Goal: Connect with others: Establish contact or relationships with other users

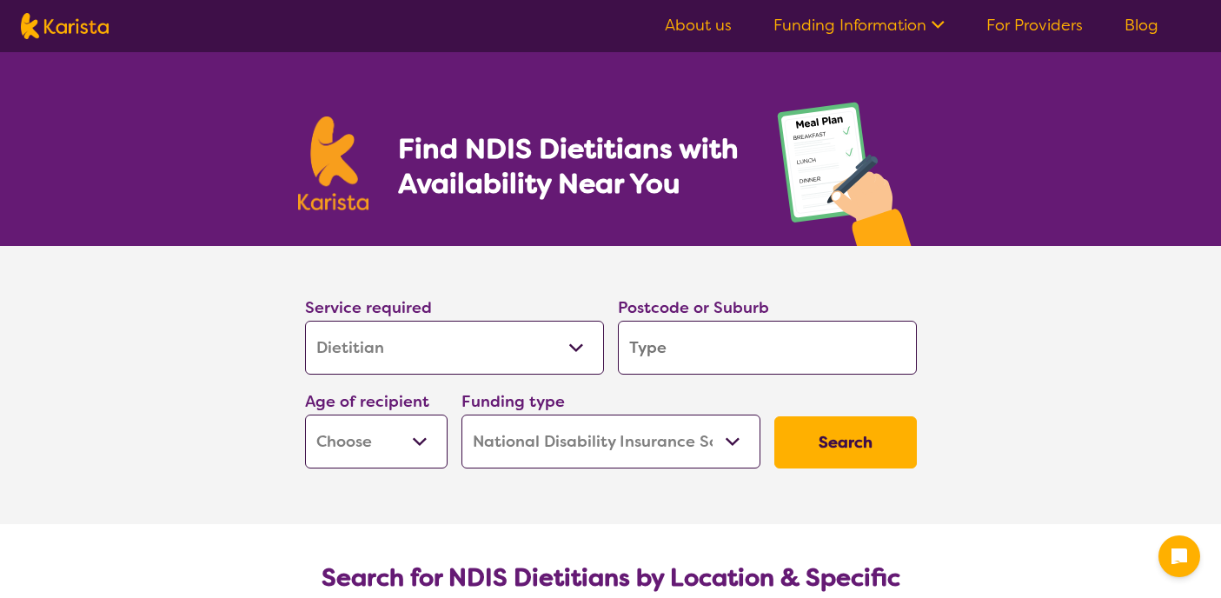
select select "Dietitian"
select select "NDIS"
select select "Dietitian"
select select "NDIS"
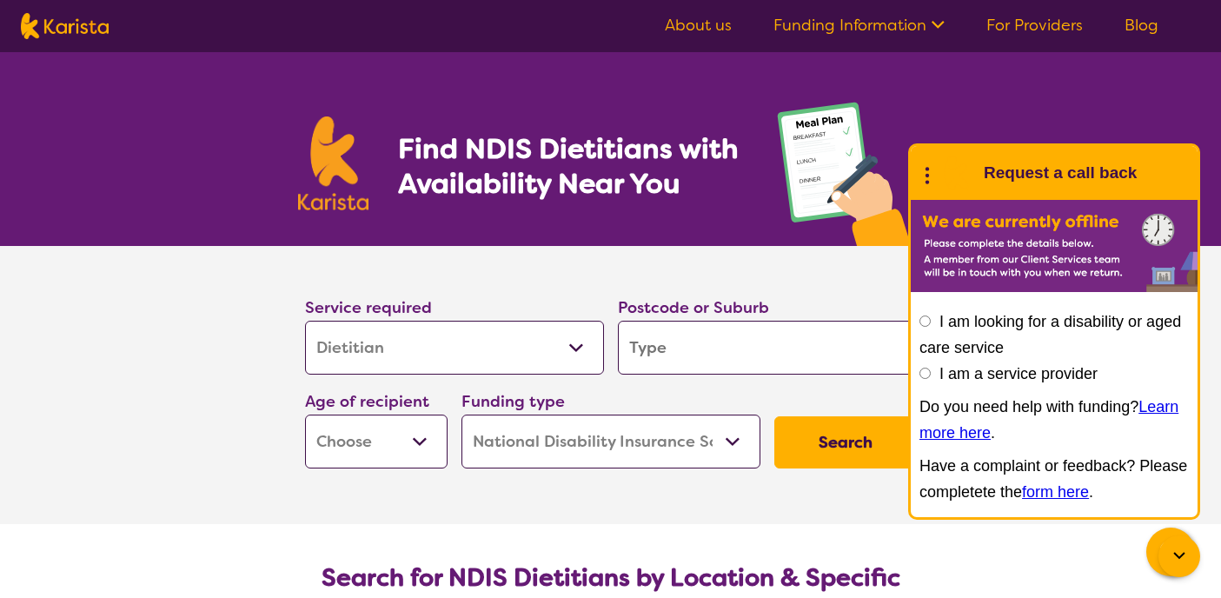
click at [653, 354] on input "search" at bounding box center [767, 348] width 299 height 54
type input "N"
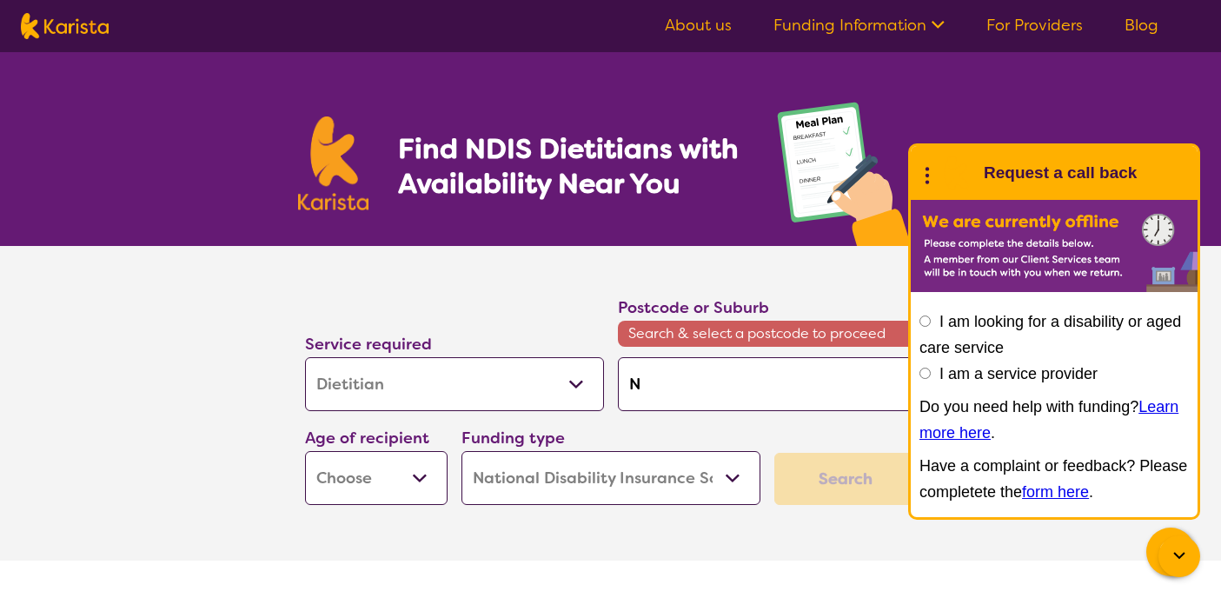
type input "No"
type input "Now"
type input "Nowr"
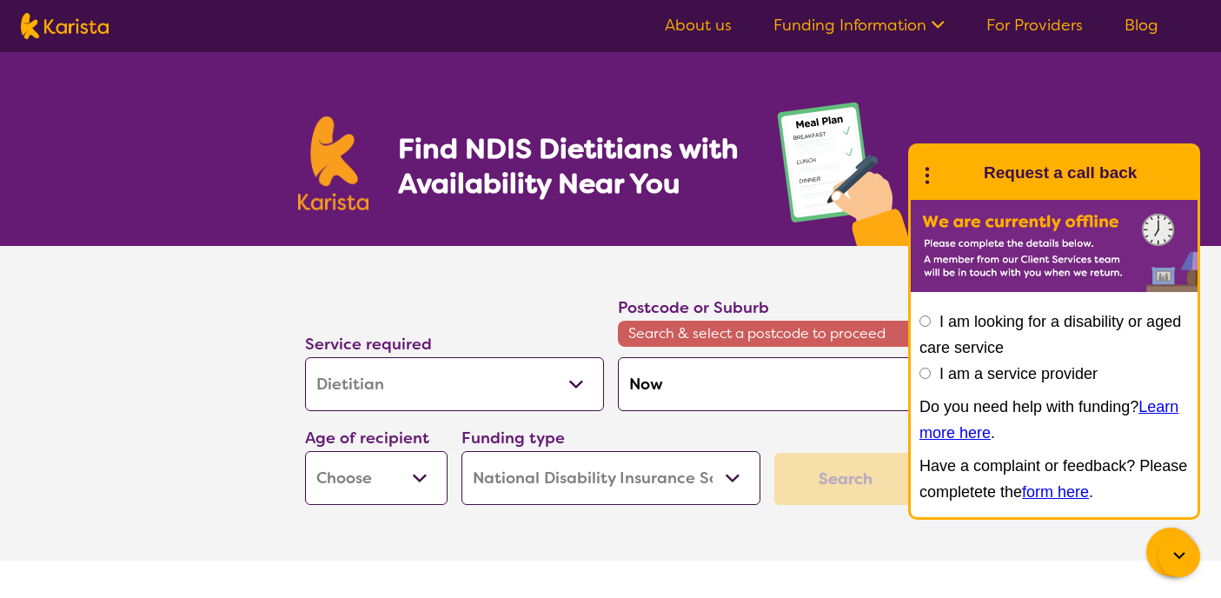
type input "Nowr"
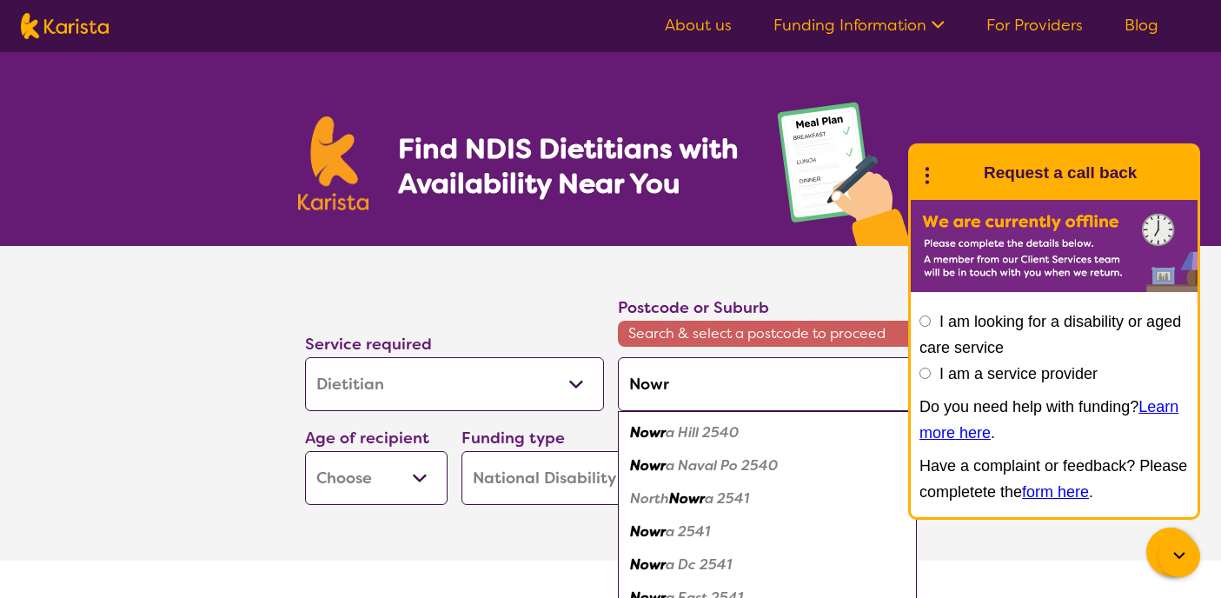
type input "Nowra"
click at [672, 534] on em "Nowra" at bounding box center [652, 531] width 44 height 18
type input "2541"
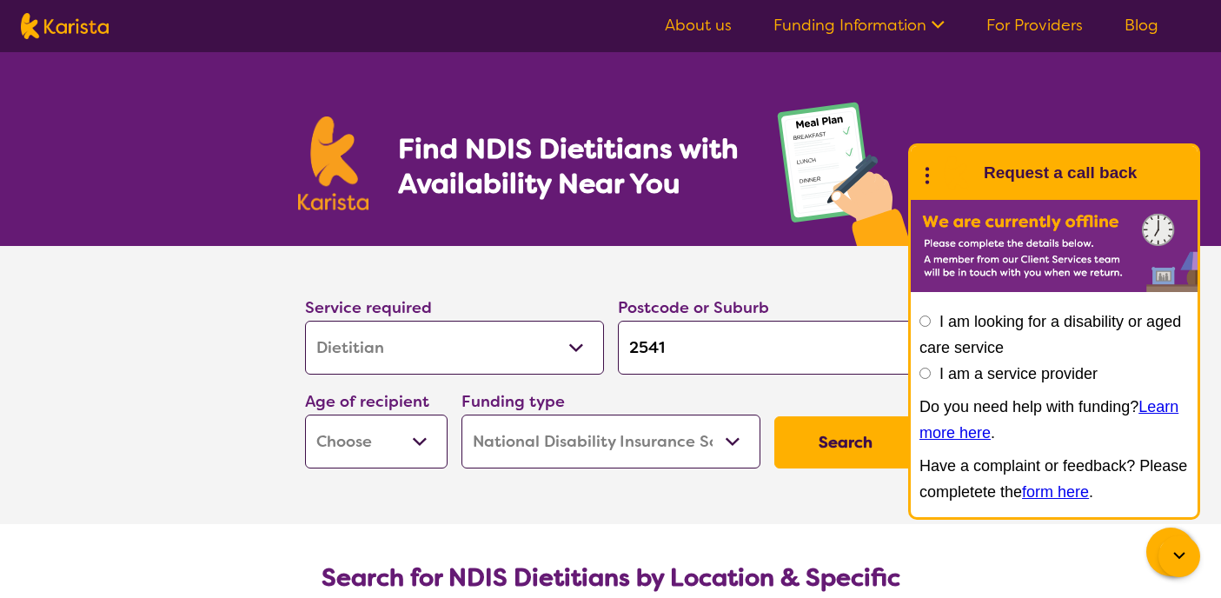
click at [402, 436] on select "Early Childhood - 0 to 9 Child - 10 to 11 Adolescent - 12 to 17 Adult - 18 to 6…" at bounding box center [376, 442] width 143 height 54
select select "AG"
click at [305, 415] on select "Early Childhood - 0 to 9 Child - 10 to 11 Adolescent - 12 to 17 Adult - 18 to 6…" at bounding box center [376, 442] width 143 height 54
select select "AG"
click at [391, 432] on select "Early Childhood - 0 to 9 Child - 10 to 11 Adolescent - 12 to 17 Adult - 18 to 6…" at bounding box center [376, 442] width 143 height 54
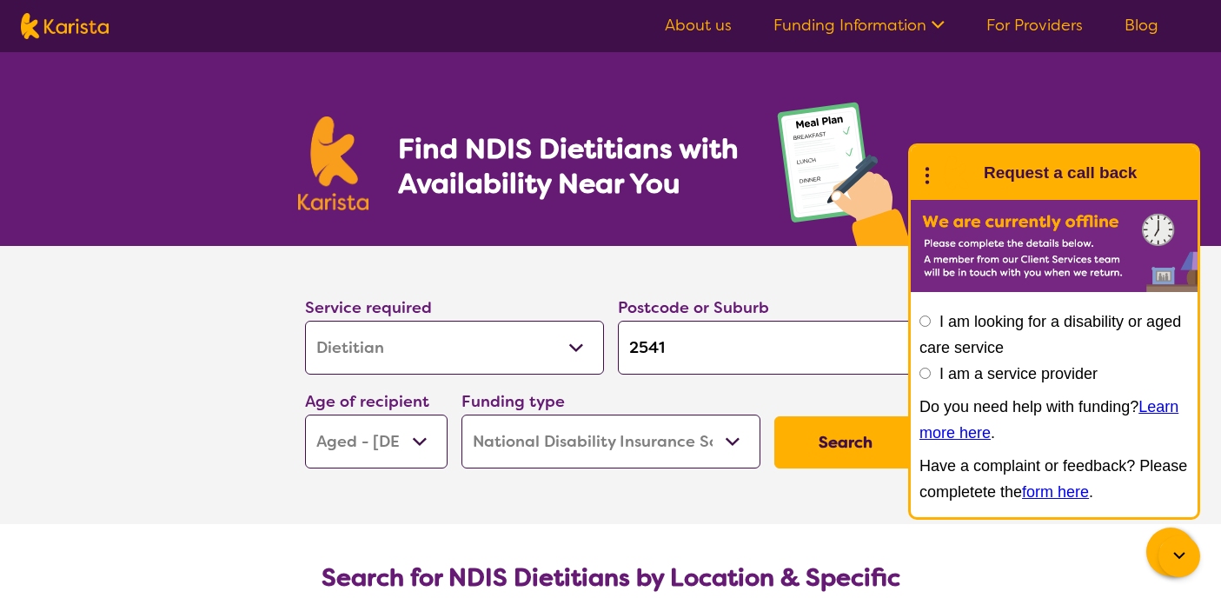
select select "AD"
click at [305, 415] on select "Early Childhood - 0 to 9 Child - 10 to 11 Adolescent - 12 to 17 Adult - 18 to 6…" at bounding box center [376, 442] width 143 height 54
select select "AD"
click at [589, 443] on select "Home Care Package (HCP) National Disability Insurance Scheme (NDIS) I don't know" at bounding box center [611, 442] width 299 height 54
click at [462, 415] on select "Home Care Package (HCP) National Disability Insurance Scheme (NDIS) I don't know" at bounding box center [611, 442] width 299 height 54
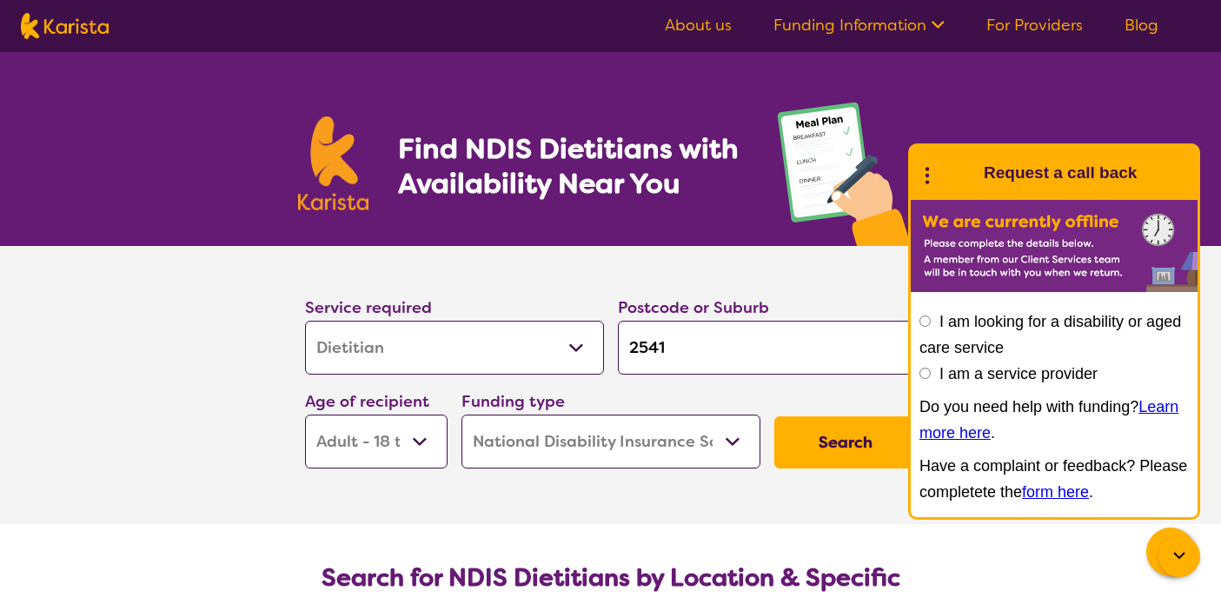
click at [858, 440] on button "Search" at bounding box center [845, 442] width 143 height 52
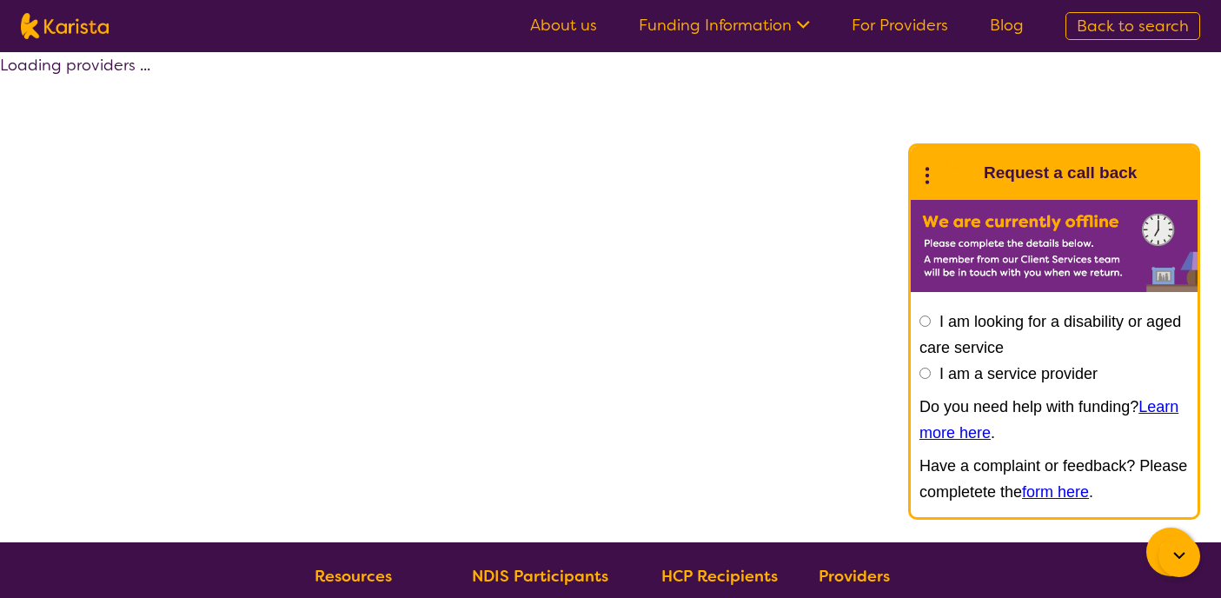
select select "by_score"
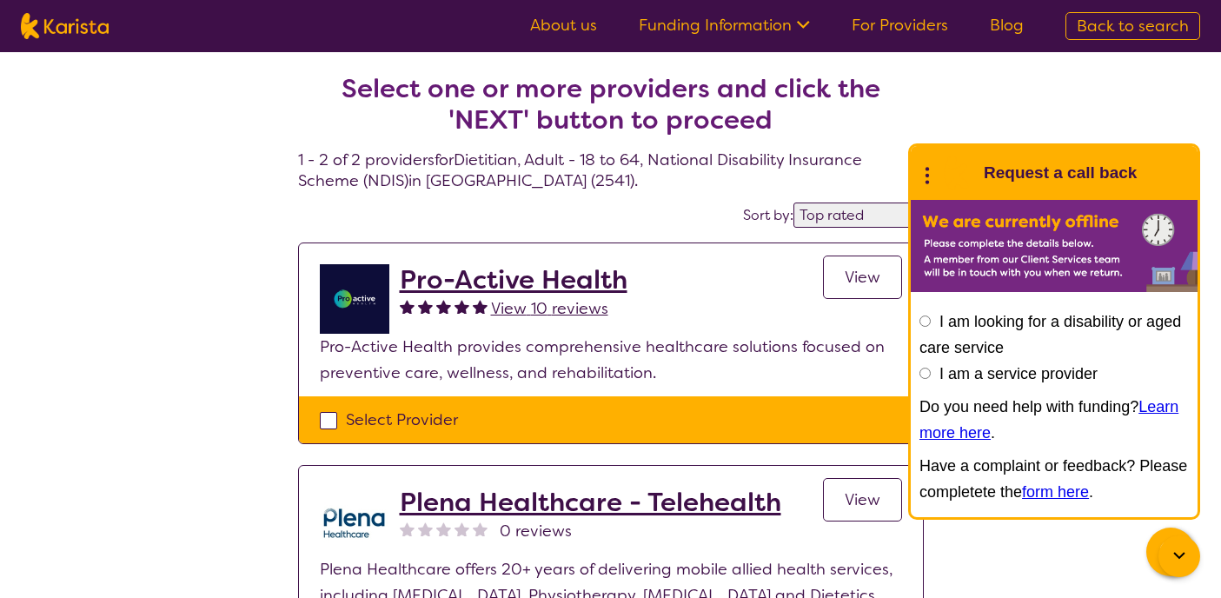
click at [946, 89] on div "Select one or more providers and click the 'NEXT' button to proceed 1 - 2 of 2 …" at bounding box center [610, 403] width 1221 height 703
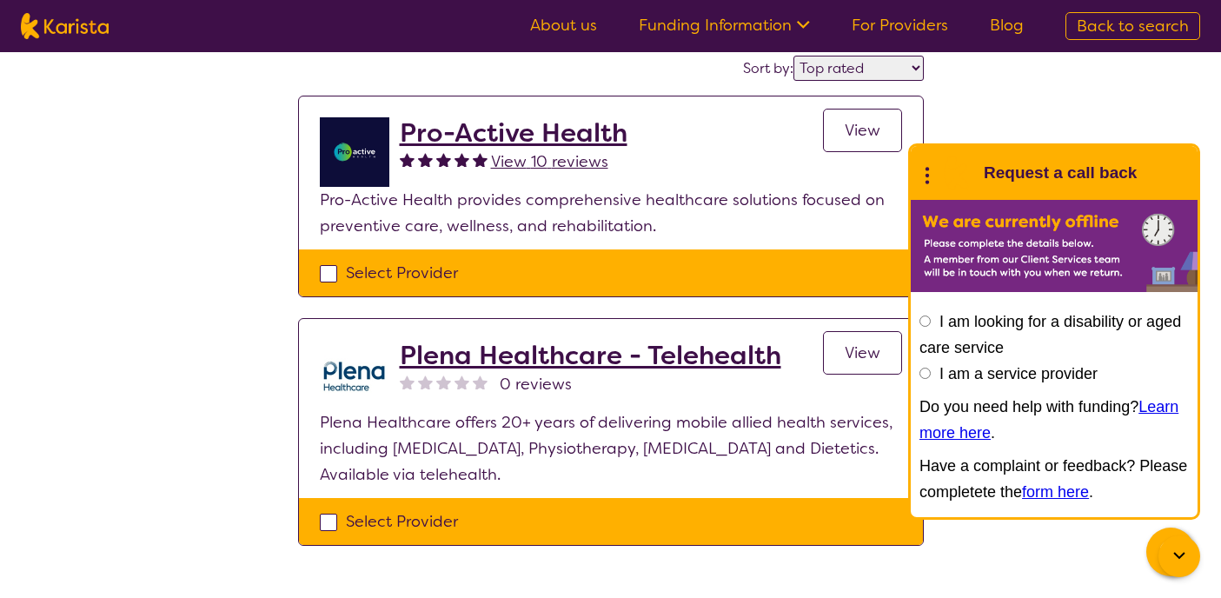
scroll to position [149, 0]
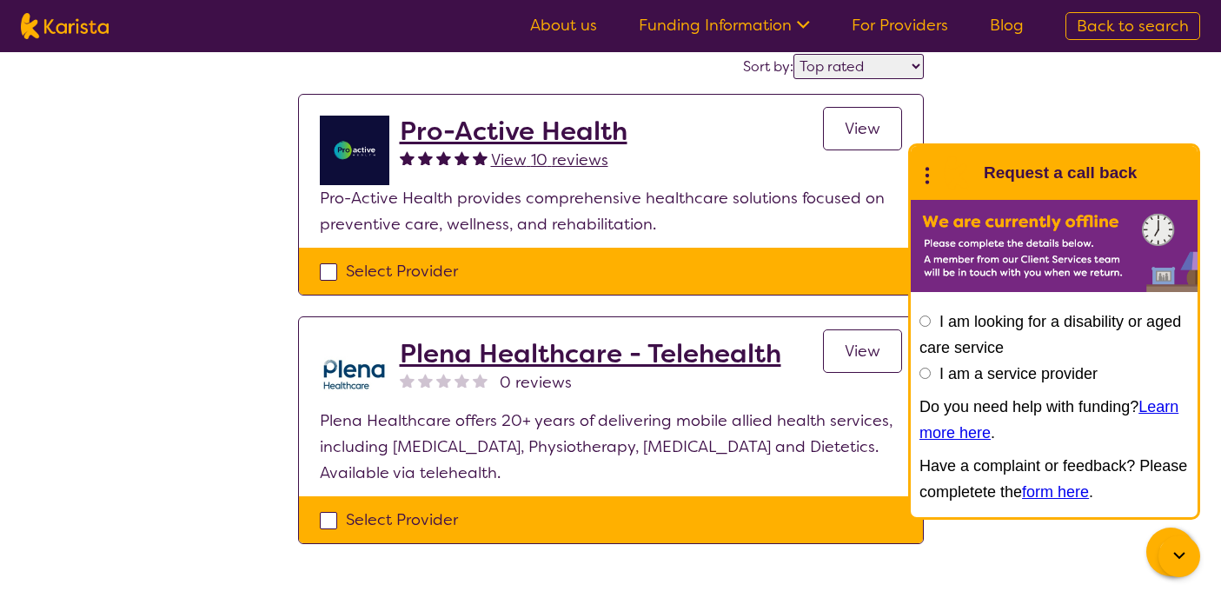
click at [566, 125] on h2 "Pro-Active Health" at bounding box center [514, 131] width 228 height 31
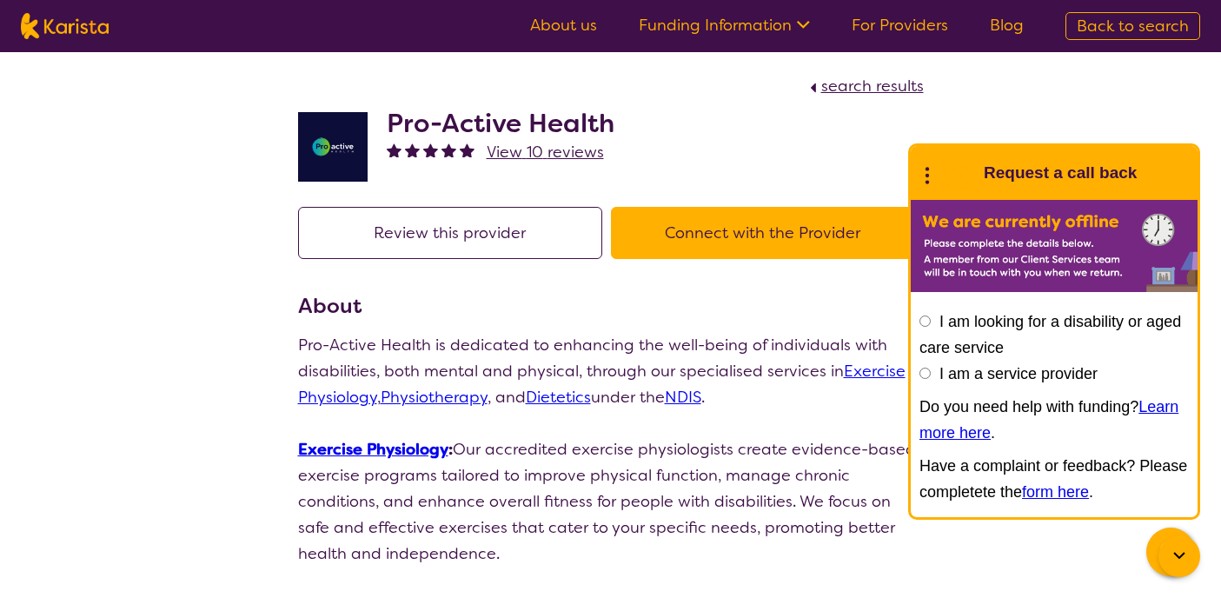
click at [726, 223] on button "Connect with the Provider" at bounding box center [763, 233] width 304 height 52
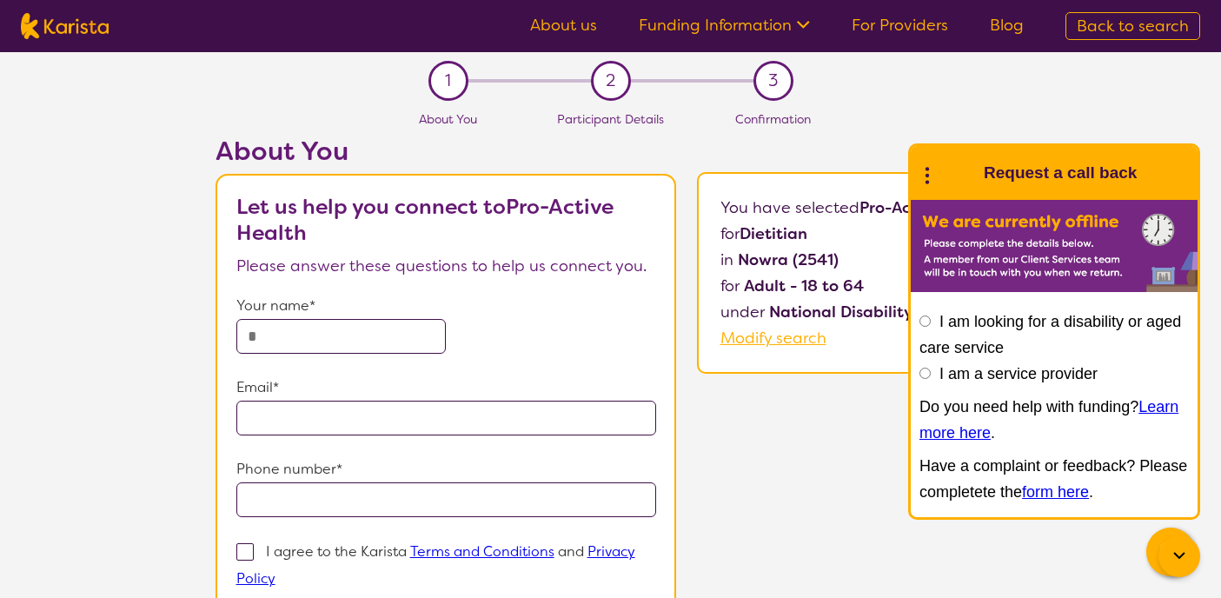
click at [924, 119] on section "1 About You 2 Participant Details 3 Confirmation About You Let us help you conn…" at bounding box center [610, 399] width 1221 height 694
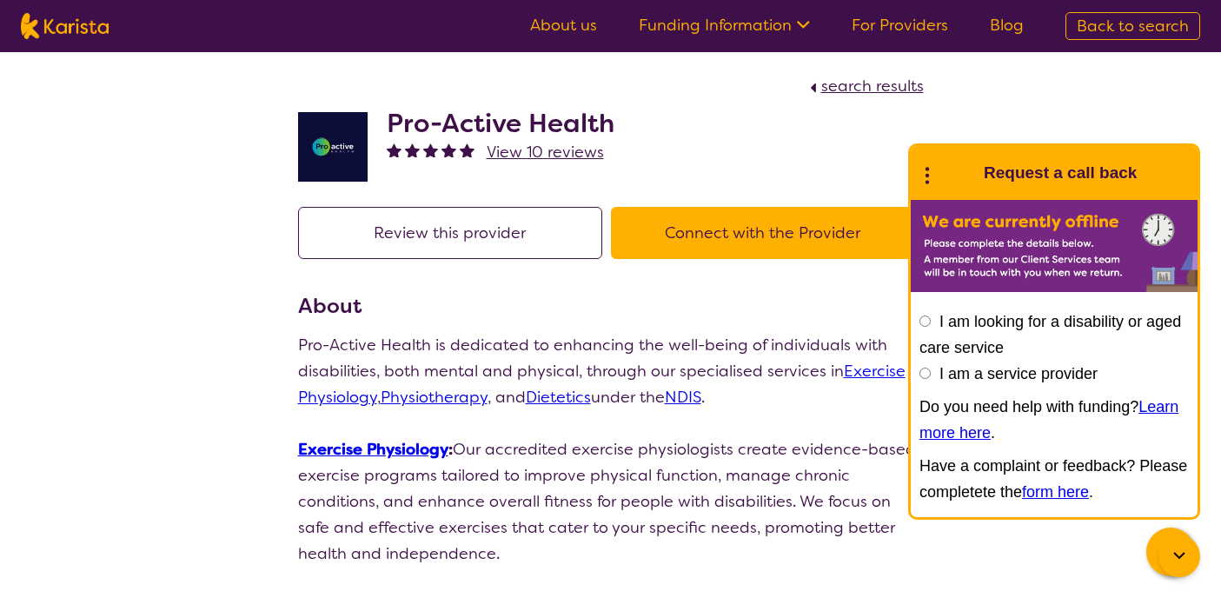
click at [62, 19] on img at bounding box center [65, 26] width 88 height 26
select select "Dietitian"
select select "AD"
select select "NDIS"
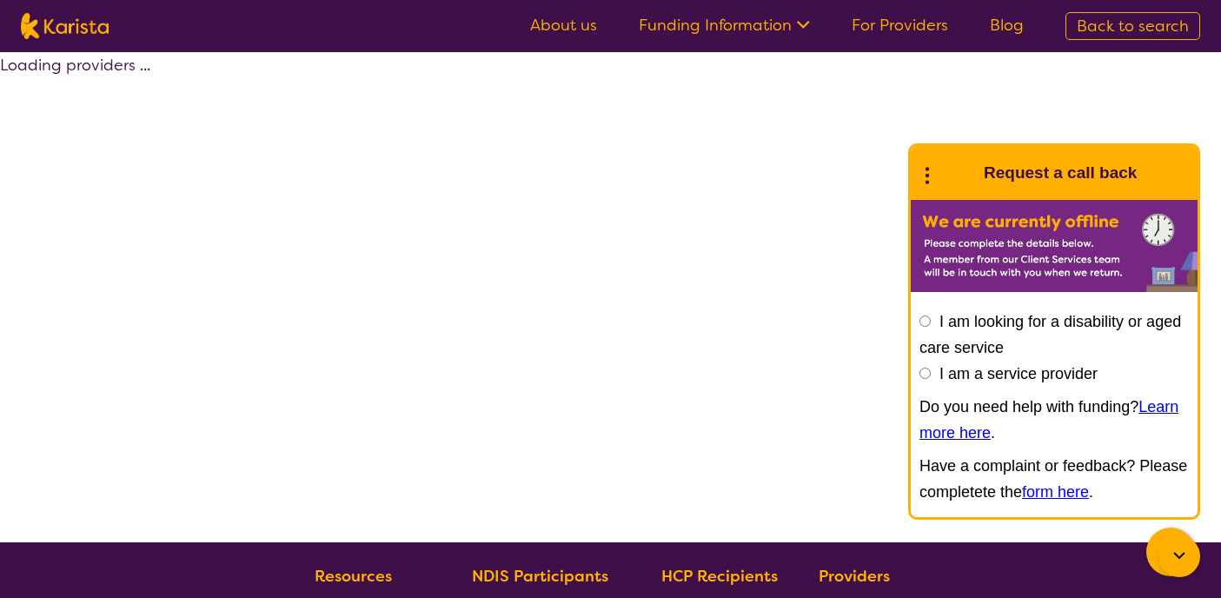
scroll to position [149, 0]
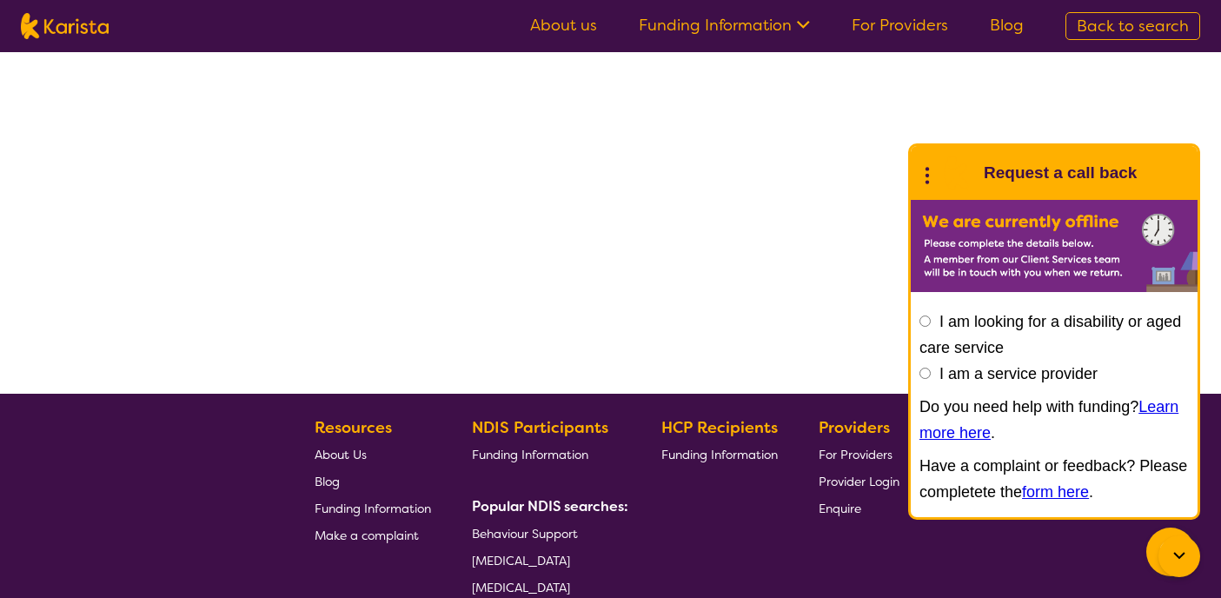
select select "by_score"
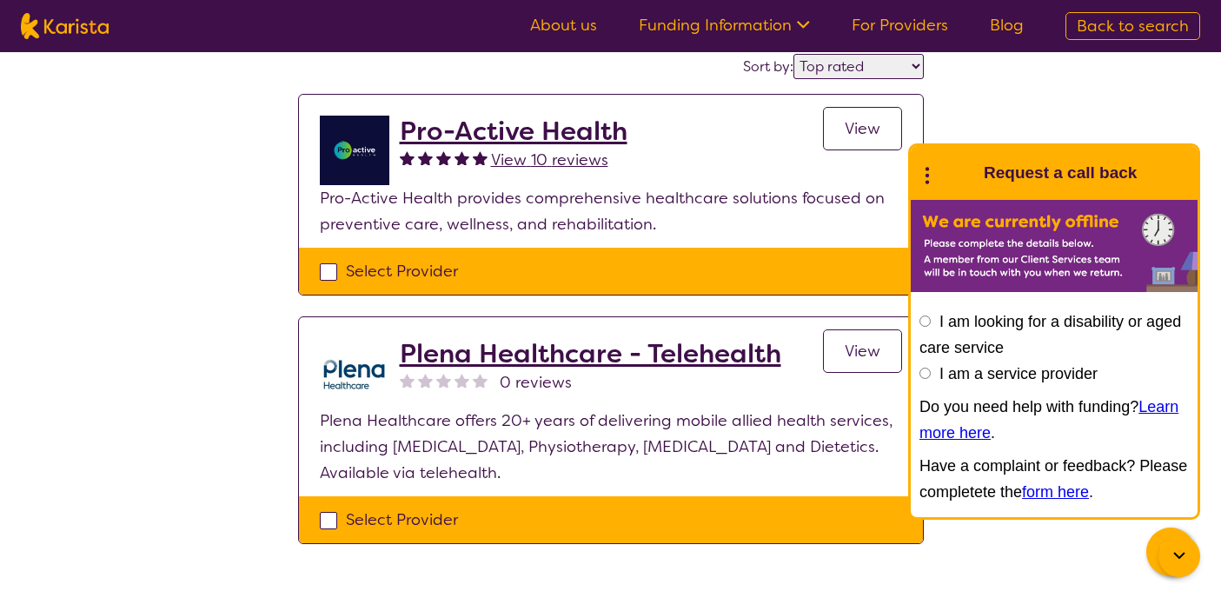
select select "Dietitian"
select select "AD"
select select "NDIS"
select select "Dietitian"
select select "AD"
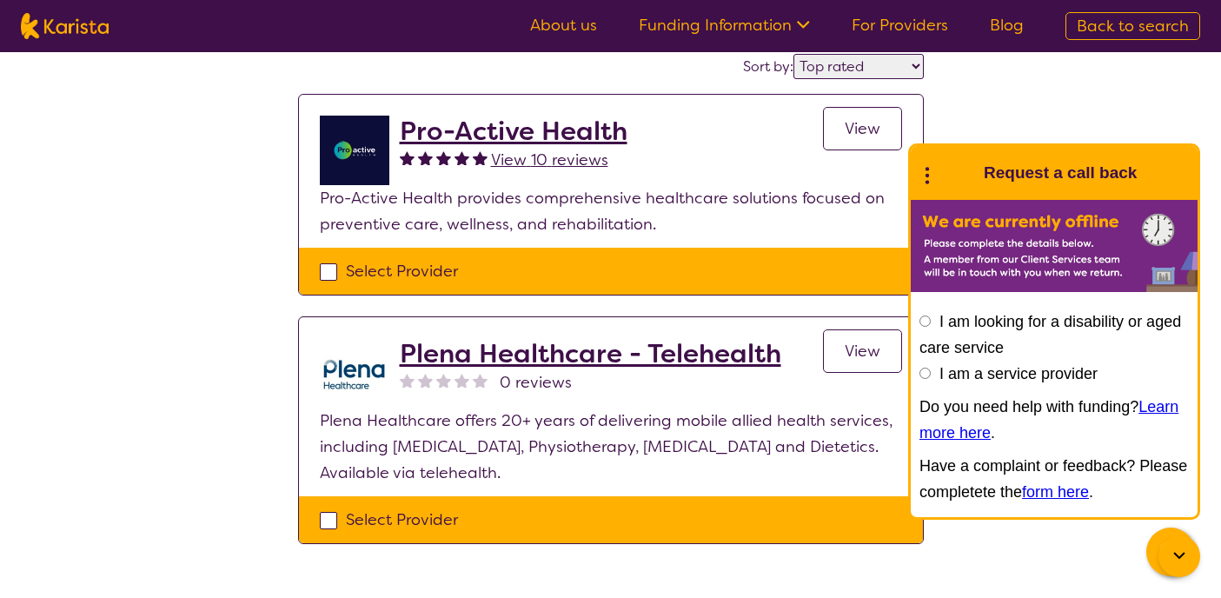
select select "NDIS"
